Goal: Information Seeking & Learning: Learn about a topic

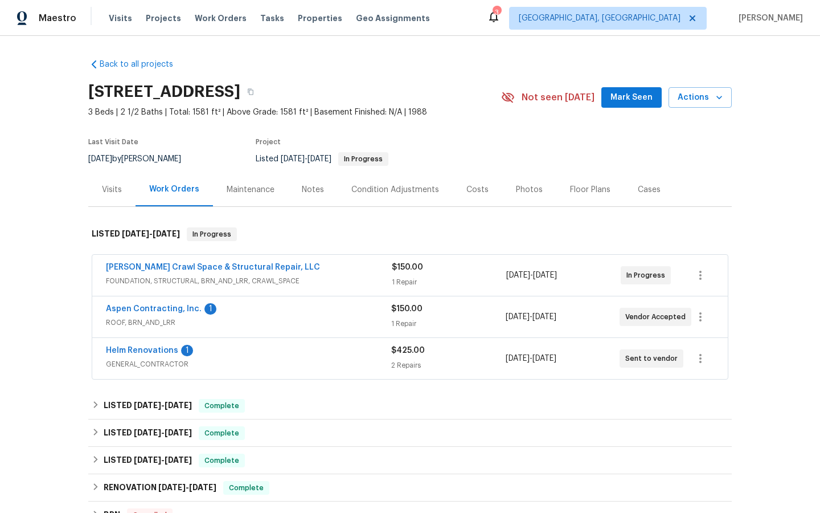
click at [153, 259] on div "[PERSON_NAME] Crawl Space & Structural Repair, LLC FOUNDATION, STRUCTURAL, BRN_…" at bounding box center [410, 275] width 636 height 41
click at [158, 266] on link "[PERSON_NAME] Crawl Space & Structural Repair, LLC" at bounding box center [213, 267] width 214 height 8
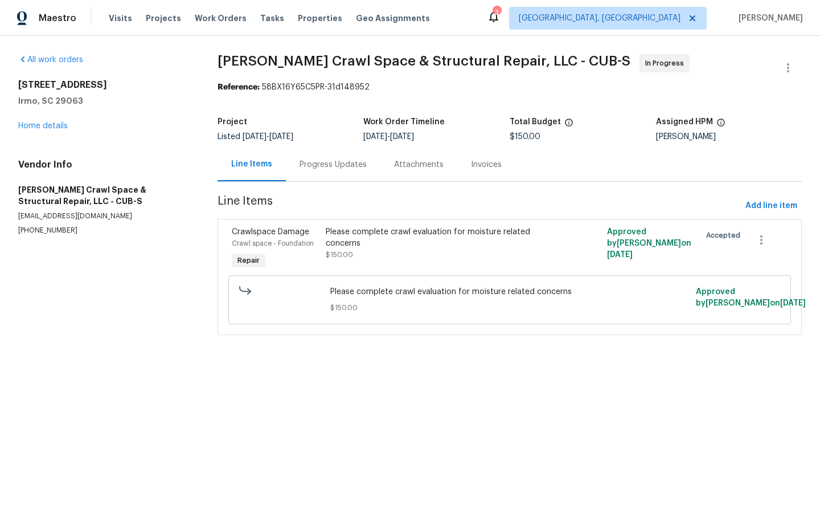
click at [322, 168] on div "Progress Updates" at bounding box center [333, 164] width 67 height 11
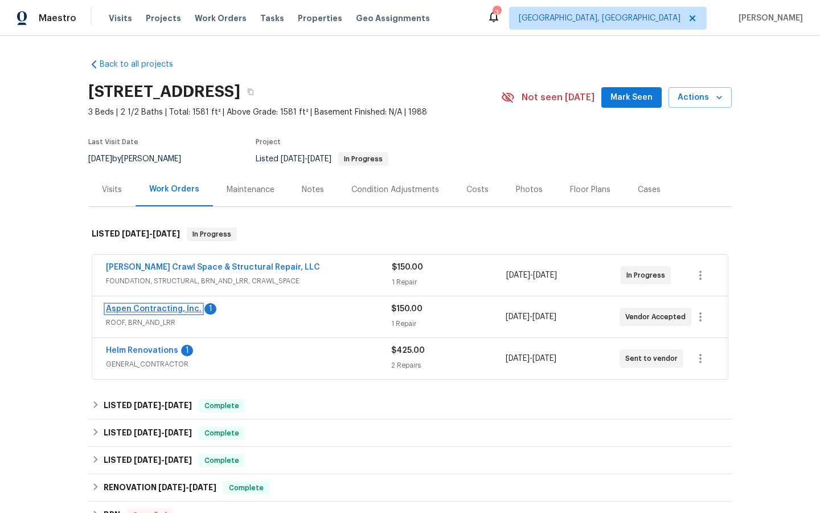
click at [151, 305] on link "Aspen Contracting, Inc." at bounding box center [154, 309] width 96 height 8
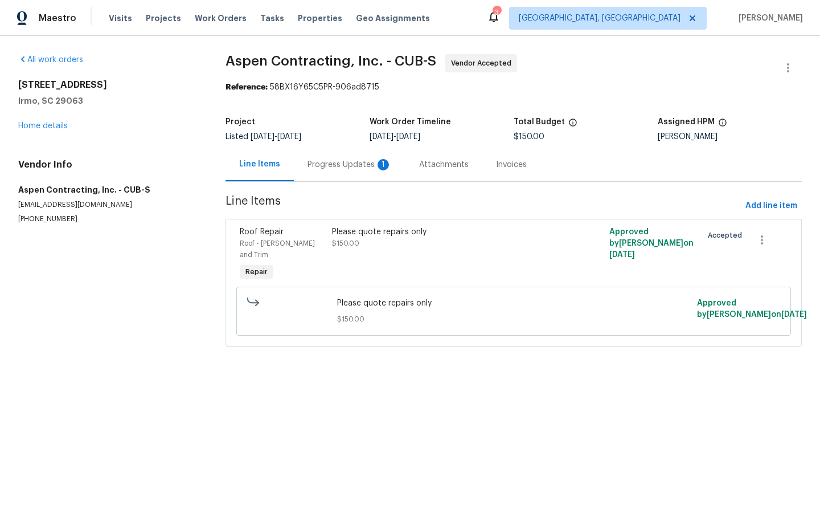
click at [329, 166] on div "Progress Updates 1" at bounding box center [350, 164] width 84 height 11
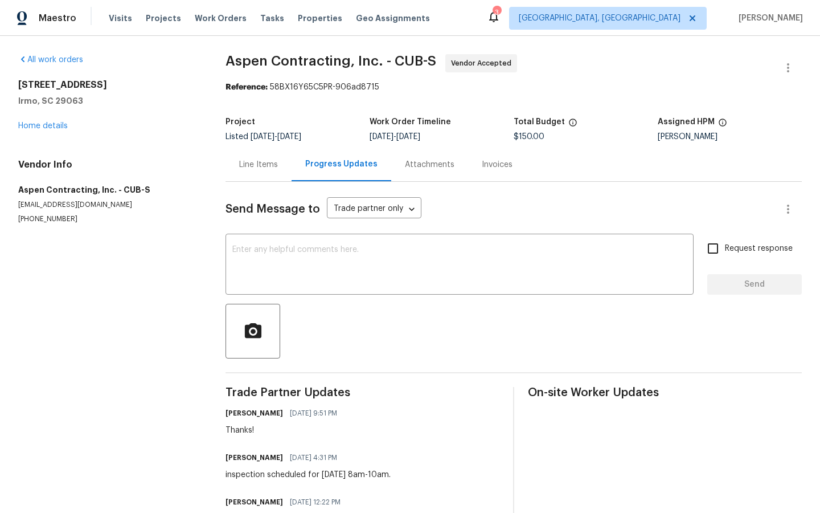
click at [251, 166] on div "Line Items" at bounding box center [258, 164] width 39 height 11
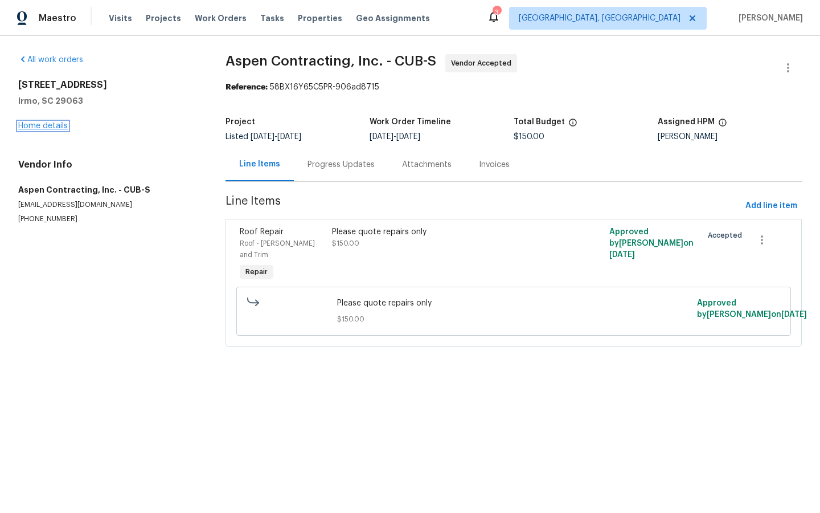
click at [41, 128] on link "Home details" at bounding box center [43, 126] width 50 height 8
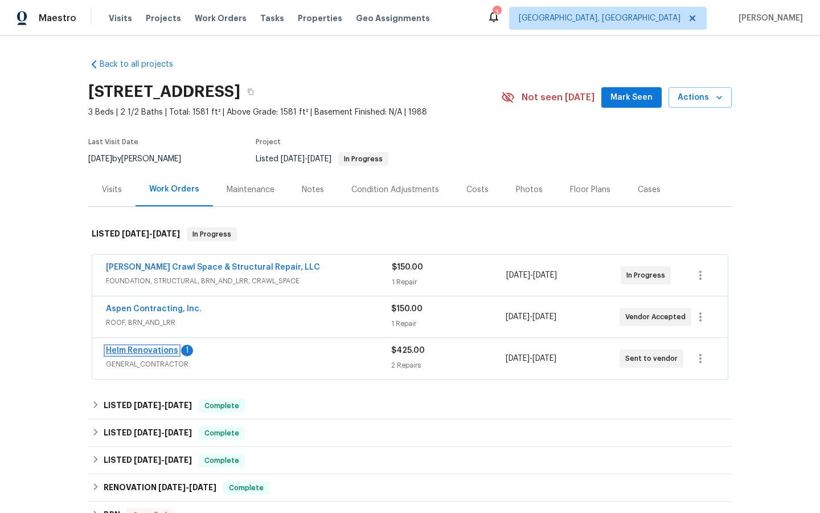
click at [128, 346] on link "Helm Renovations" at bounding box center [142, 350] width 72 height 8
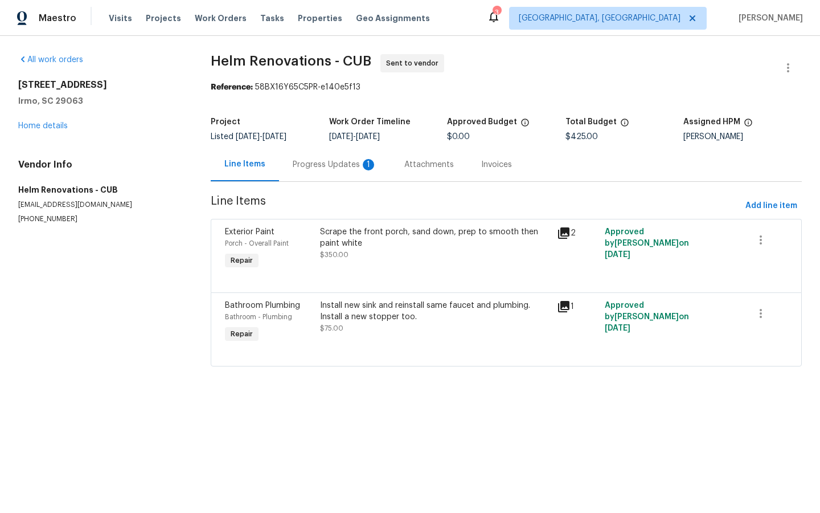
click at [303, 169] on div "Progress Updates 1" at bounding box center [335, 164] width 84 height 11
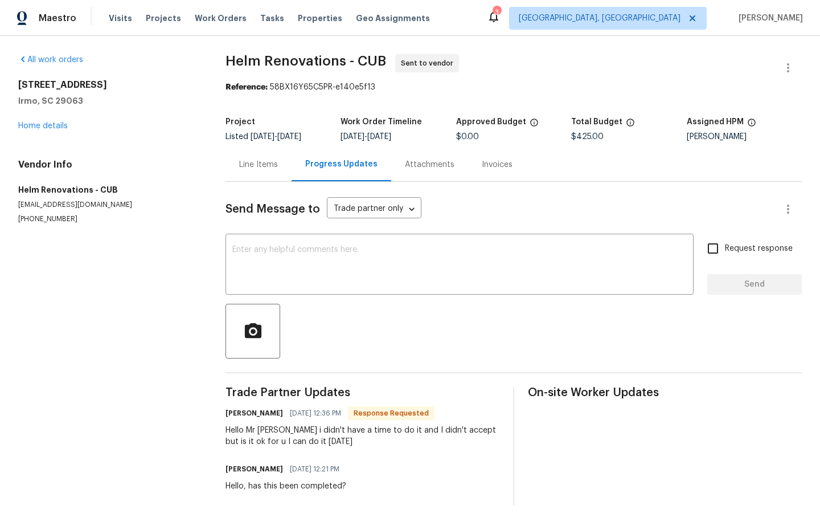
scroll to position [11, 0]
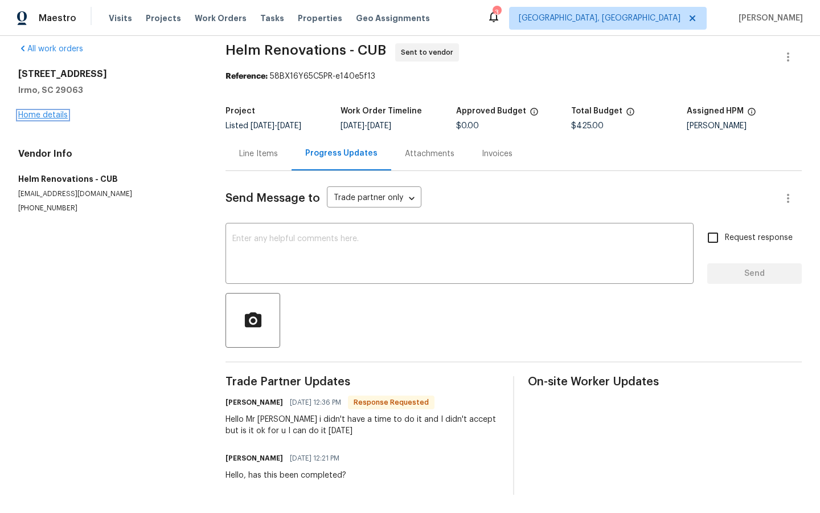
click at [46, 114] on link "Home details" at bounding box center [43, 115] width 50 height 8
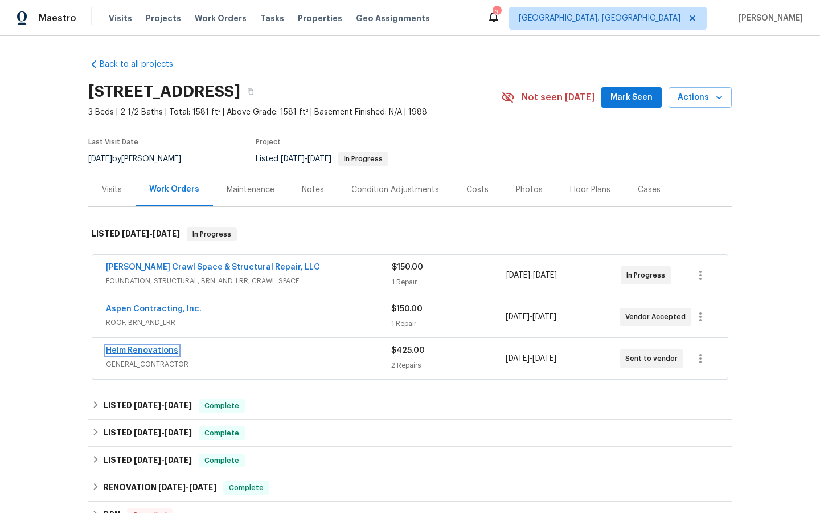
click at [152, 347] on link "Helm Renovations" at bounding box center [142, 350] width 72 height 8
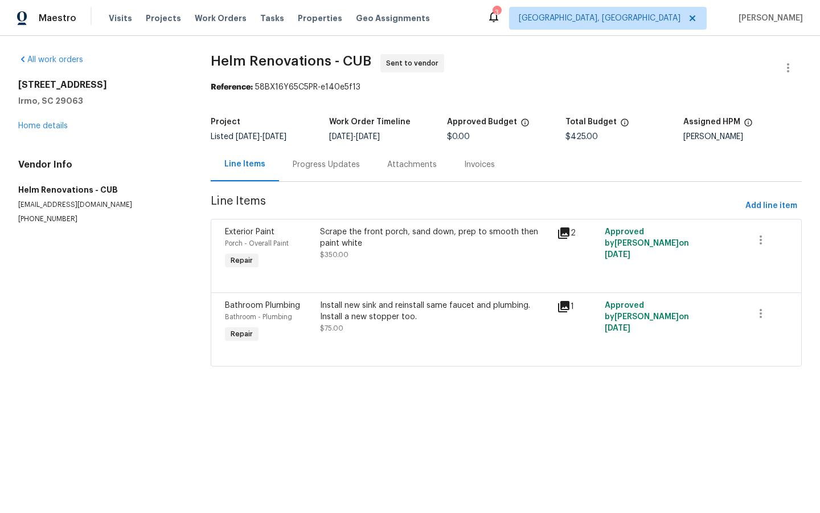
click at [567, 303] on icon at bounding box center [563, 306] width 11 height 11
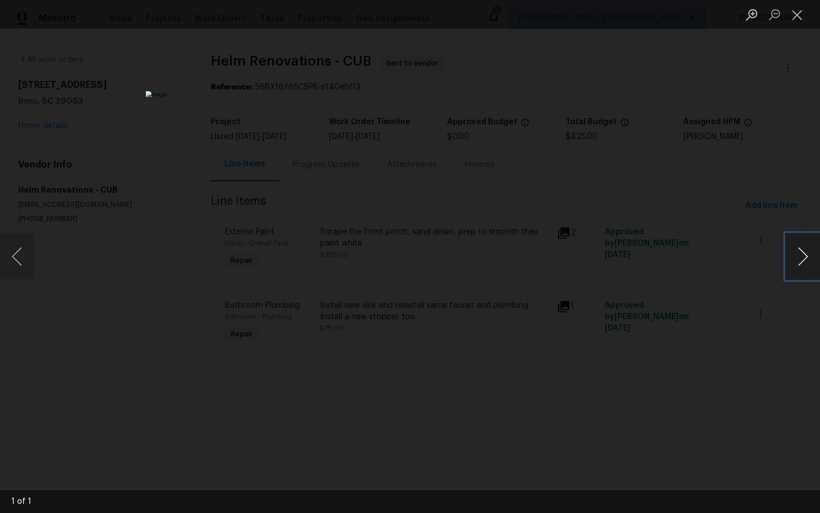
click at [805, 254] on button "Next image" at bounding box center [803, 257] width 34 height 46
click at [766, 361] on div "Lightbox" at bounding box center [410, 256] width 820 height 513
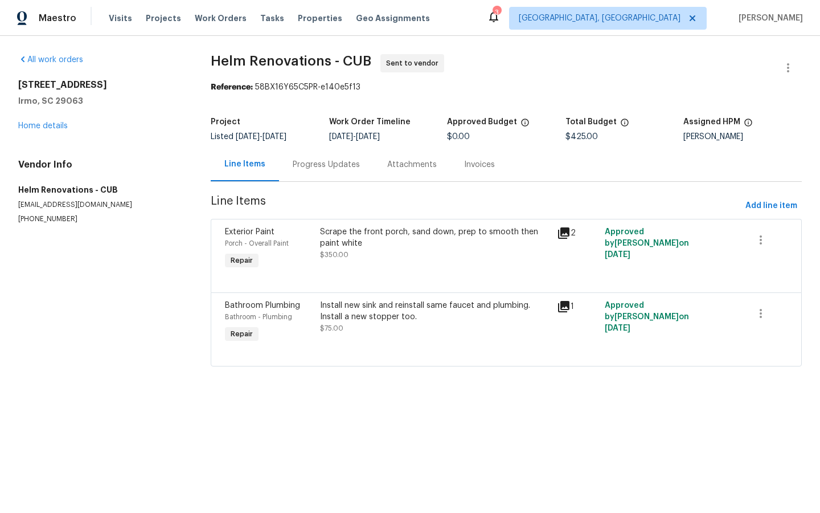
click at [567, 304] on icon at bounding box center [563, 306] width 11 height 11
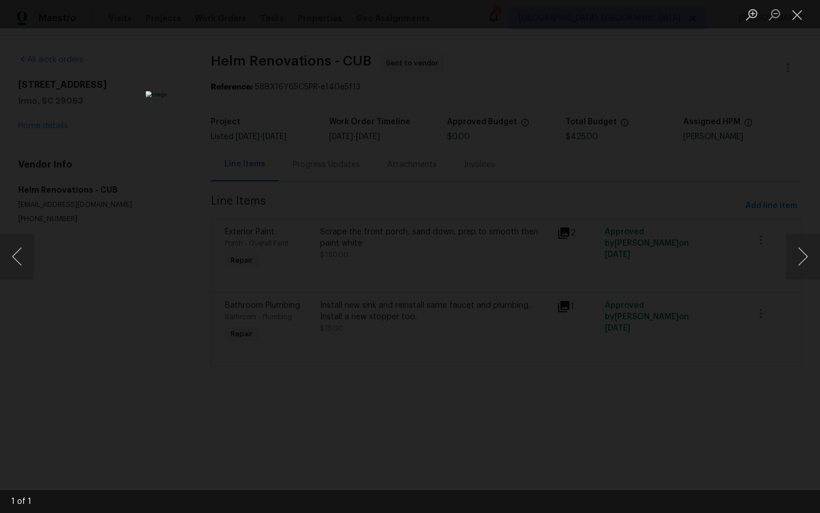
click at [112, 219] on div "Lightbox" at bounding box center [410, 256] width 820 height 513
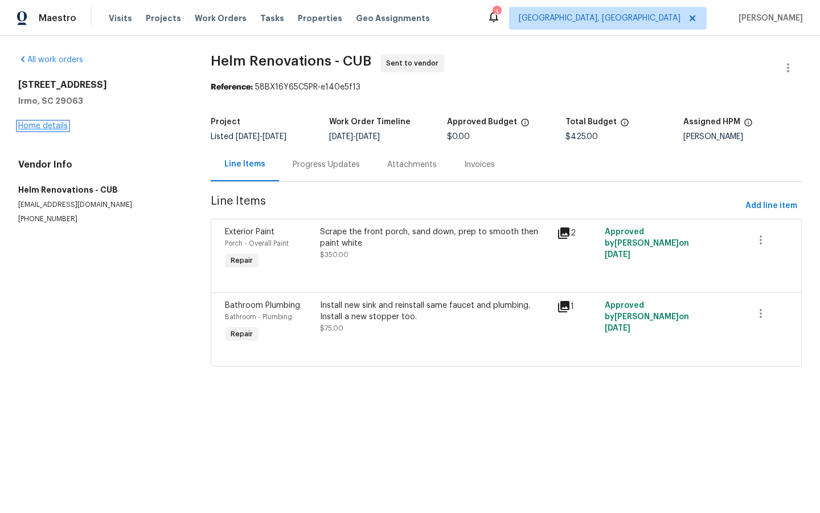
click at [41, 127] on link "Home details" at bounding box center [43, 126] width 50 height 8
